Goal: Information Seeking & Learning: Learn about a topic

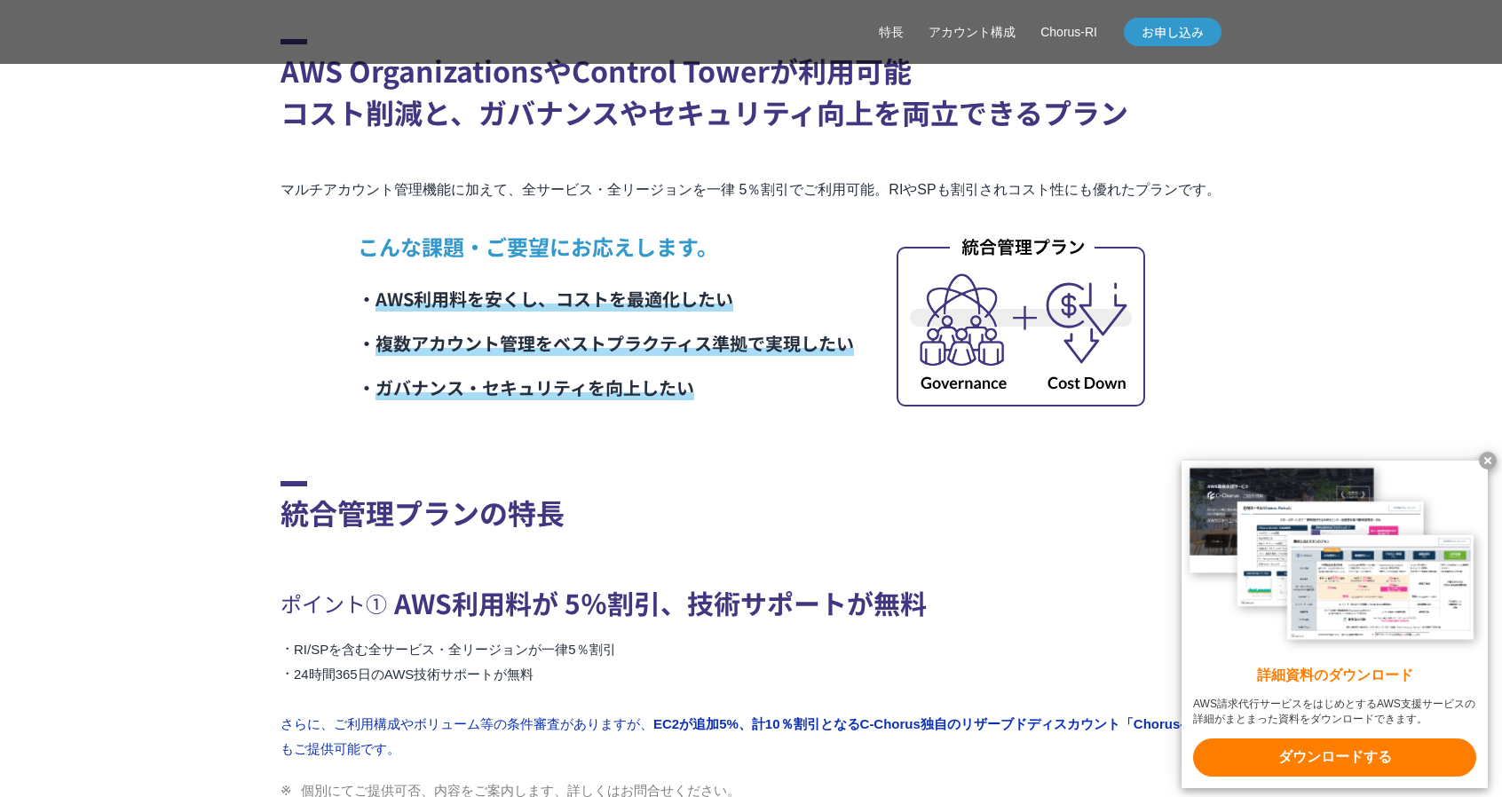
scroll to position [621, 0]
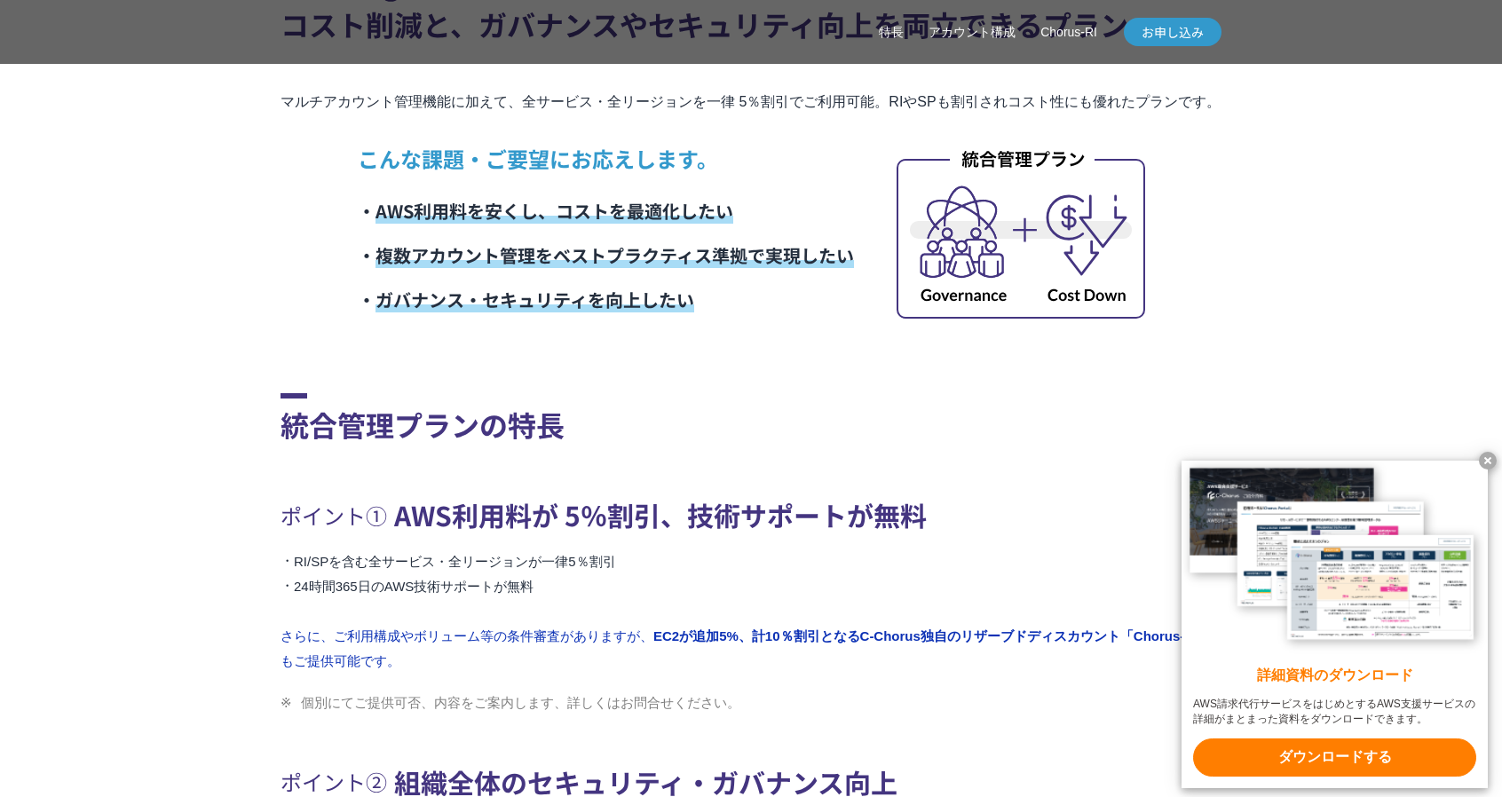
click at [1491, 463] on x-t at bounding box center [1487, 461] width 18 height 18
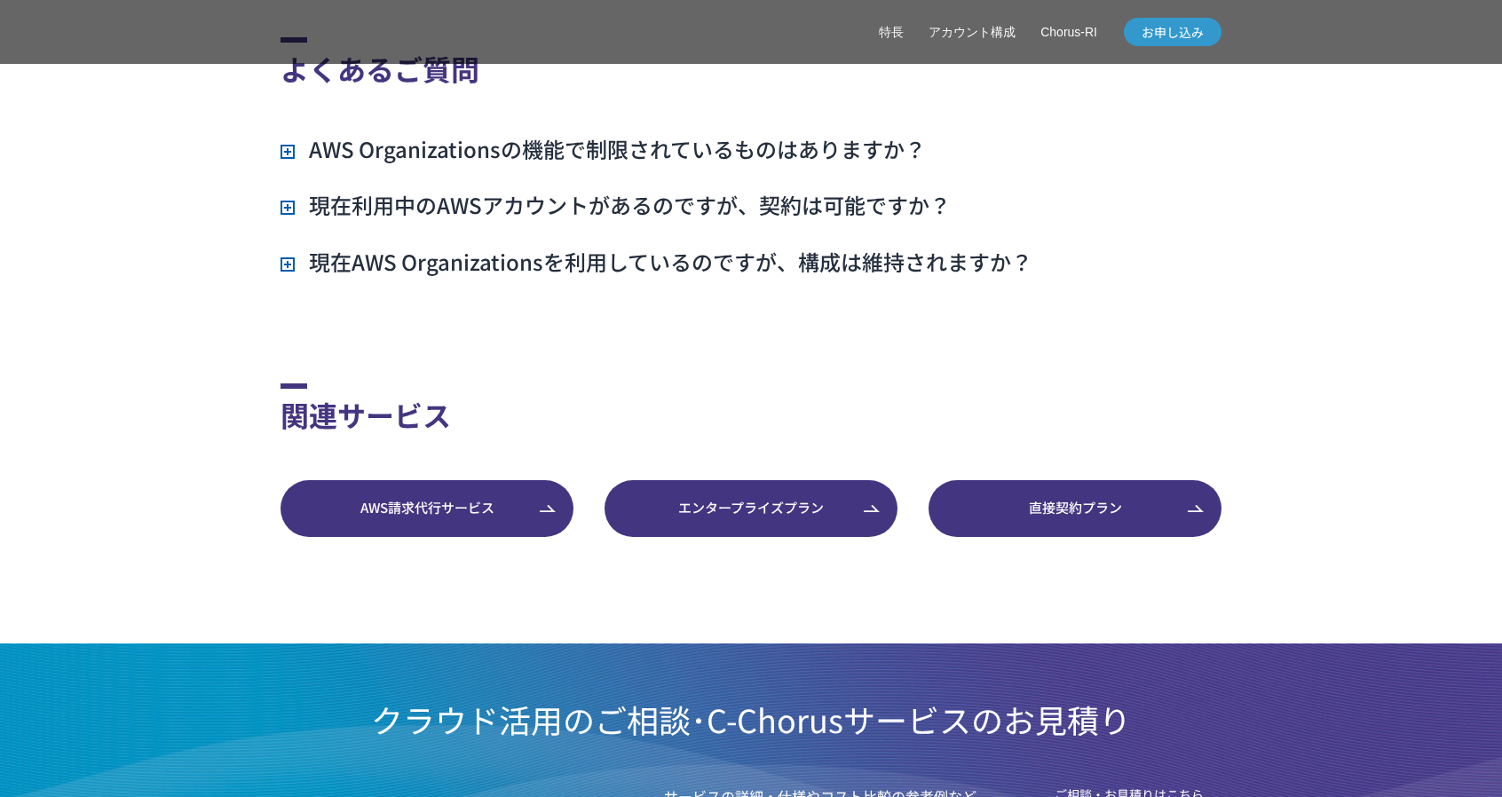
scroll to position [5058, 0]
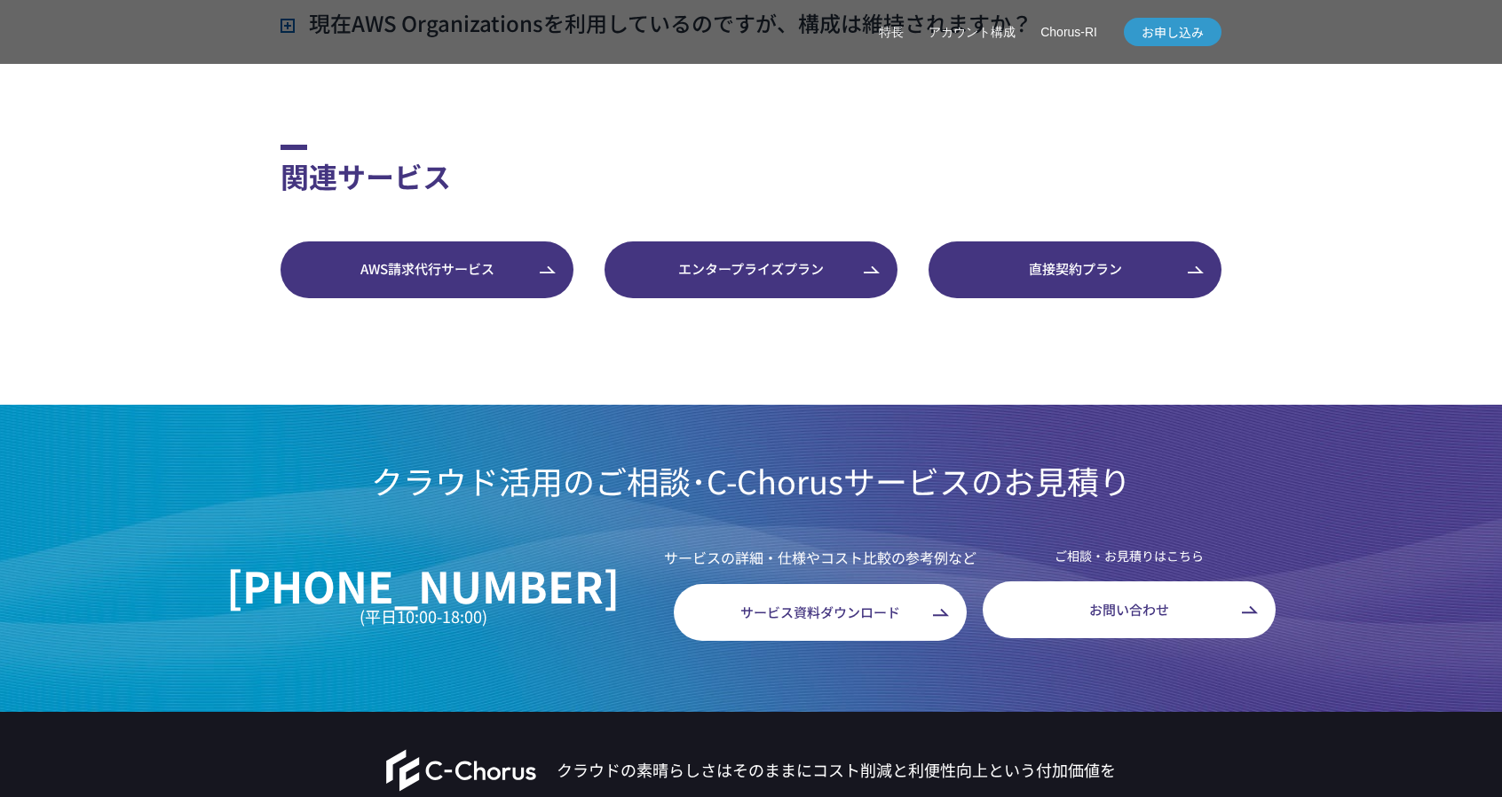
click at [410, 267] on link "AWS請求代行サービス" at bounding box center [426, 269] width 293 height 57
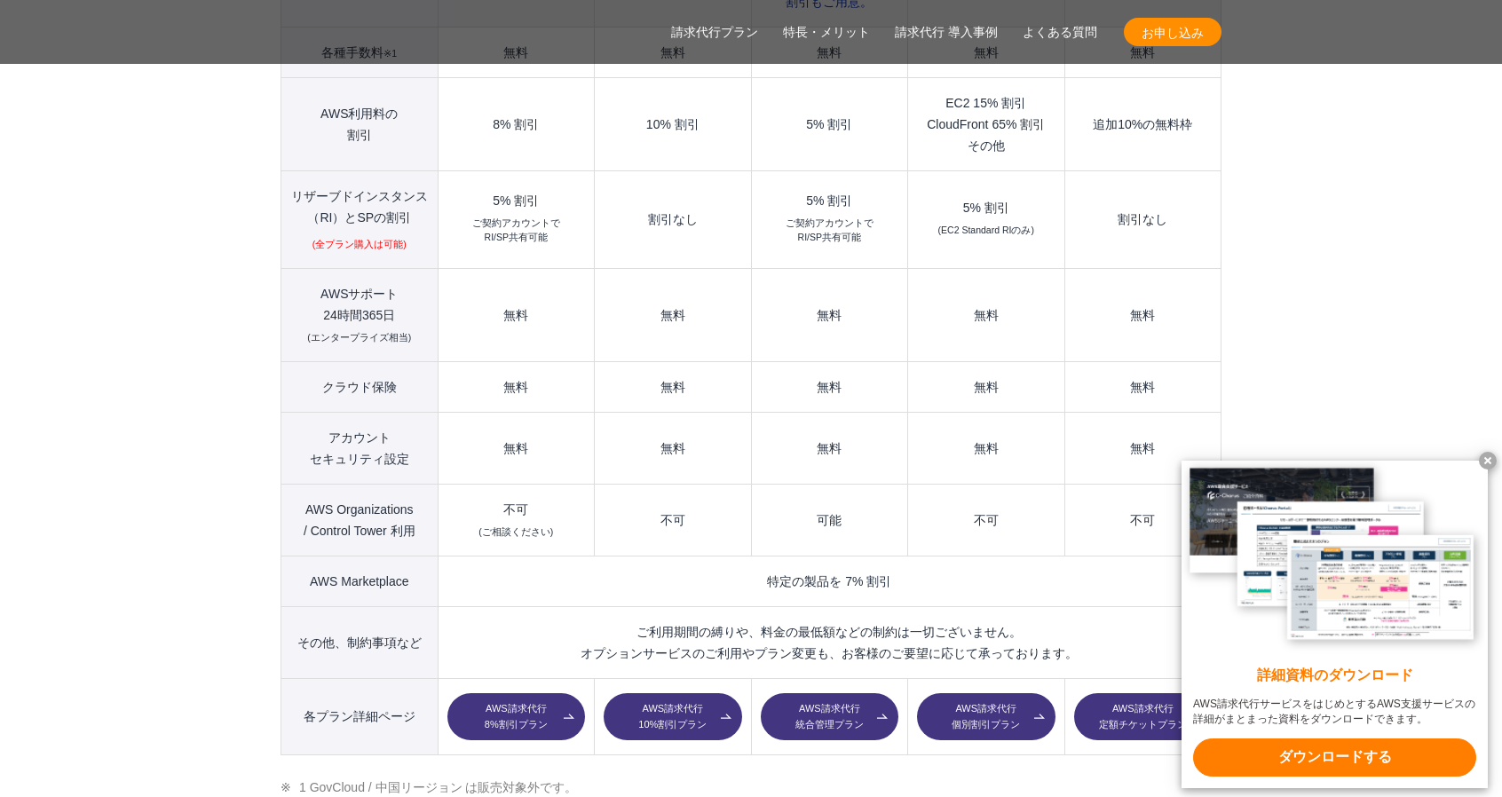
scroll to position [2396, 0]
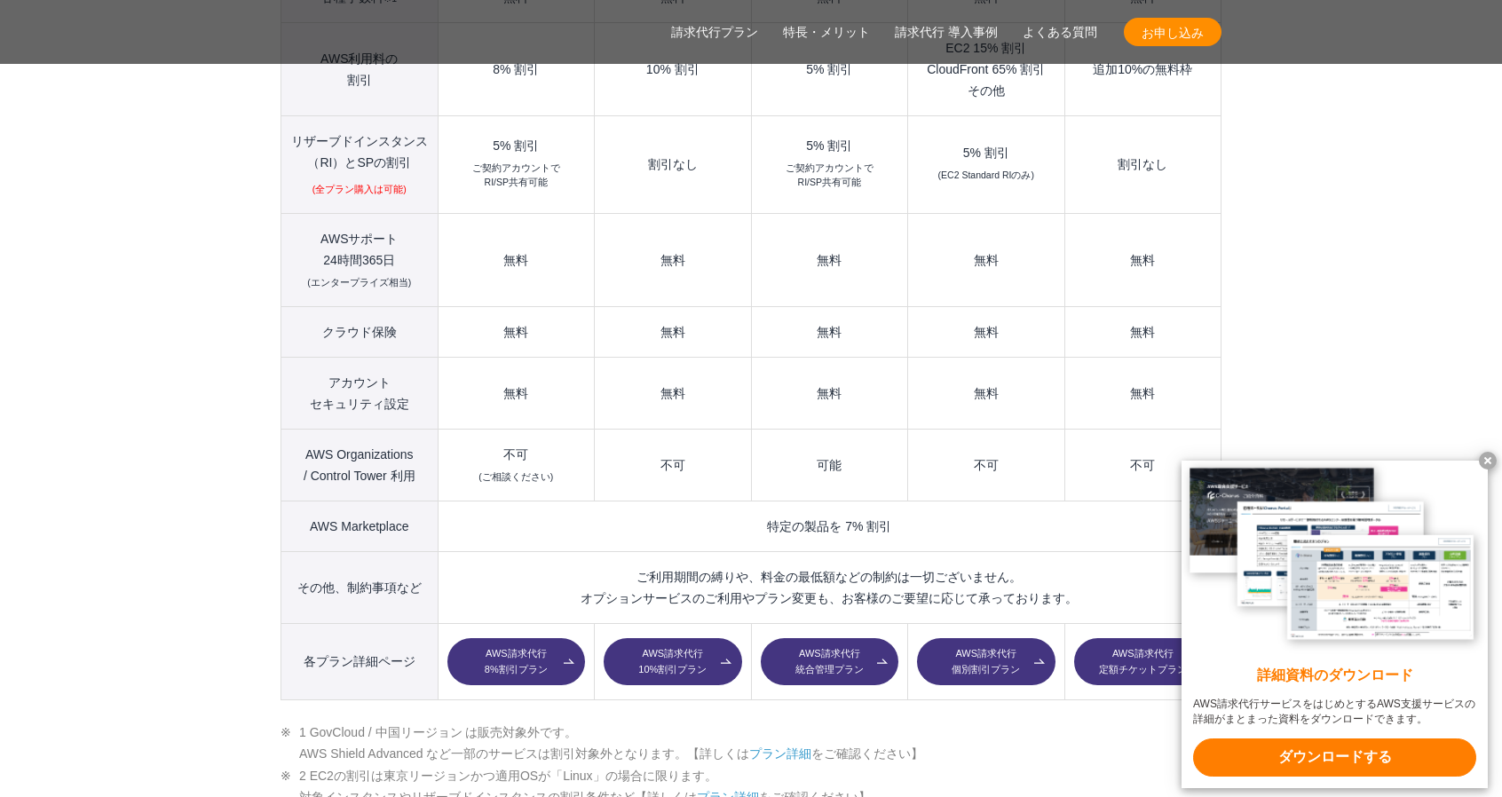
click at [866, 638] on link "AWS請求代行 統合管理プラン" at bounding box center [830, 662] width 138 height 48
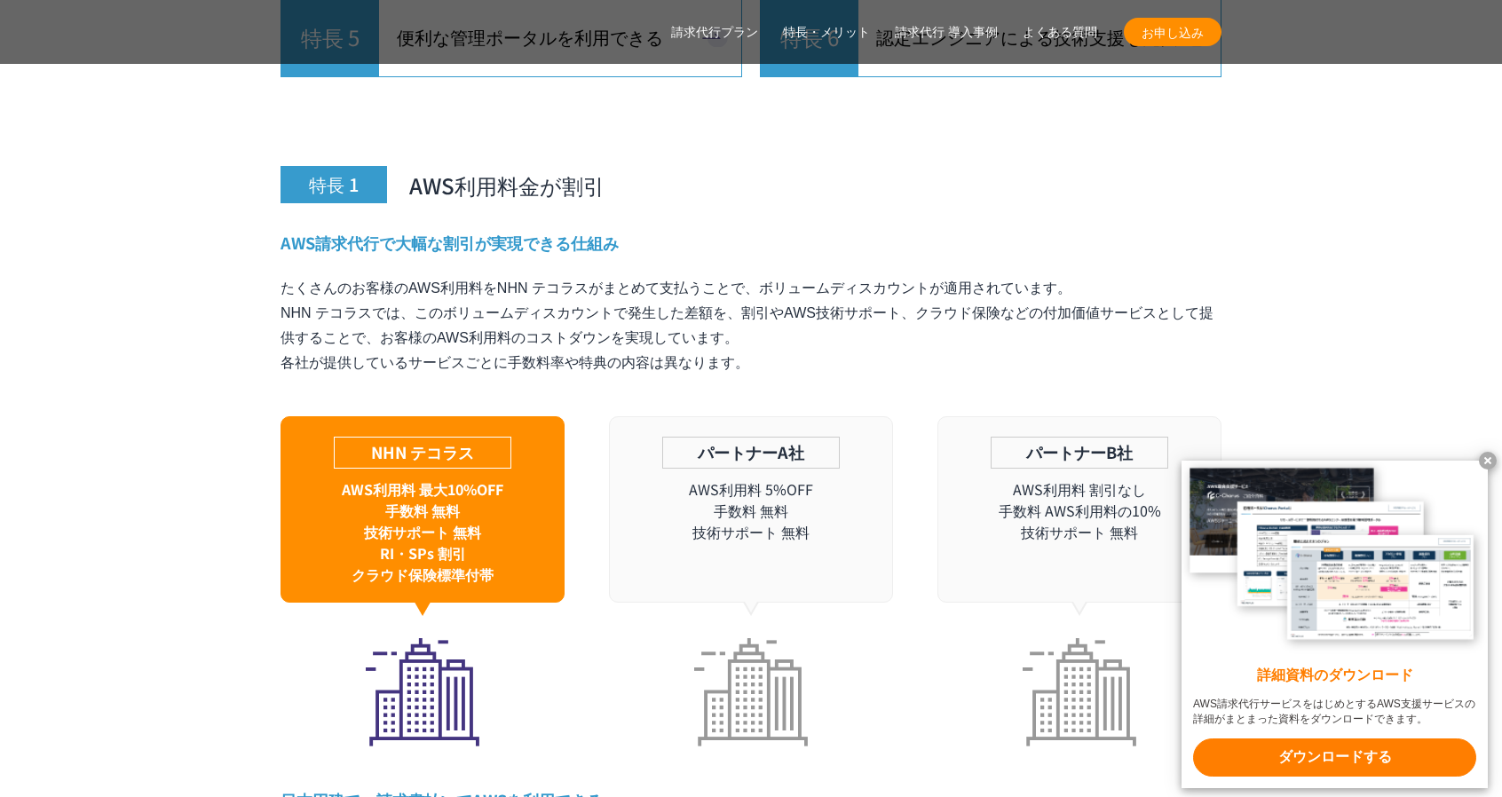
scroll to position [5502, 0]
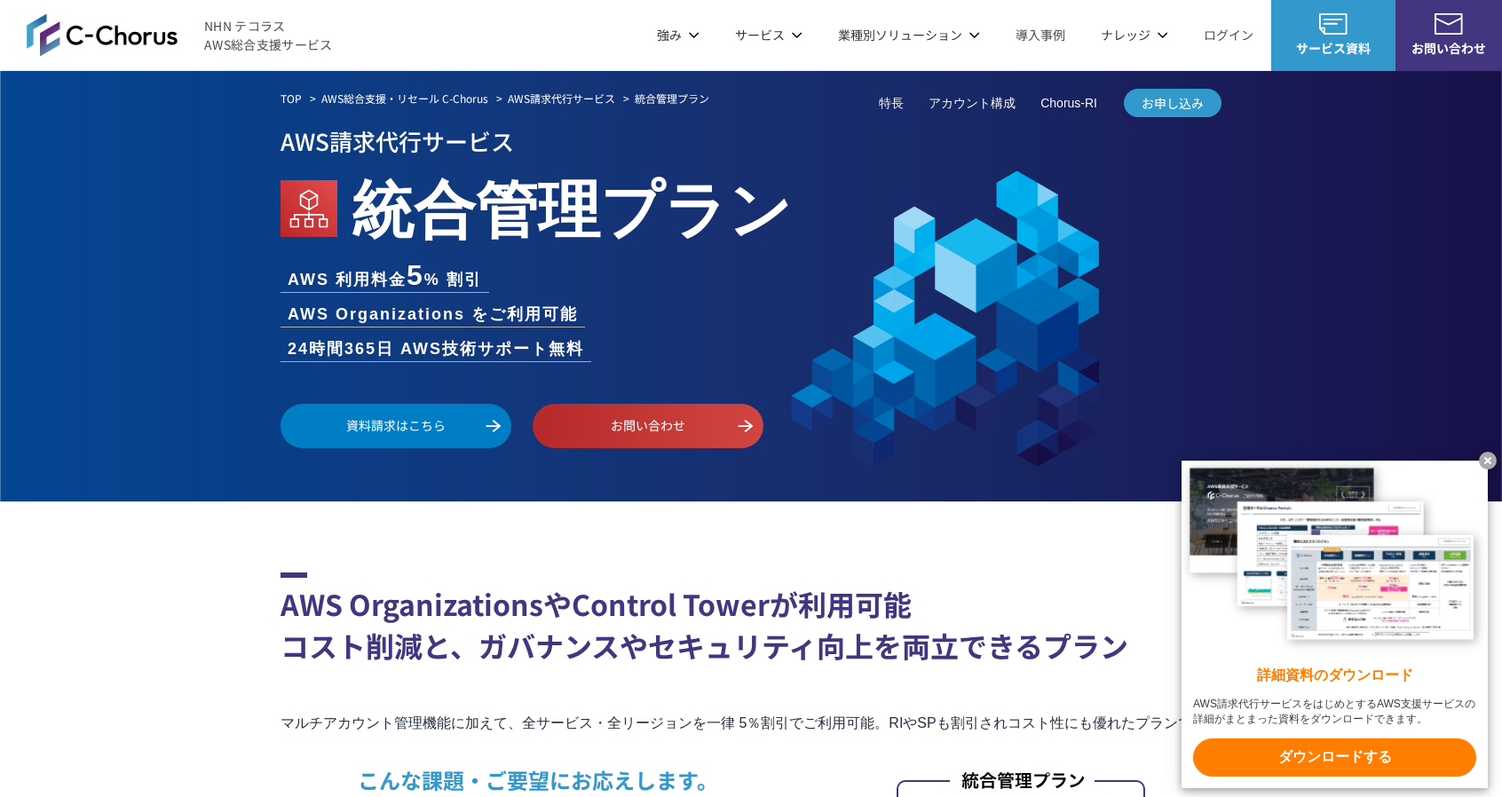
drag, startPoint x: 937, startPoint y: 603, endPoint x: 799, endPoint y: -28, distance: 646.0
